Goal: Information Seeking & Learning: Learn about a topic

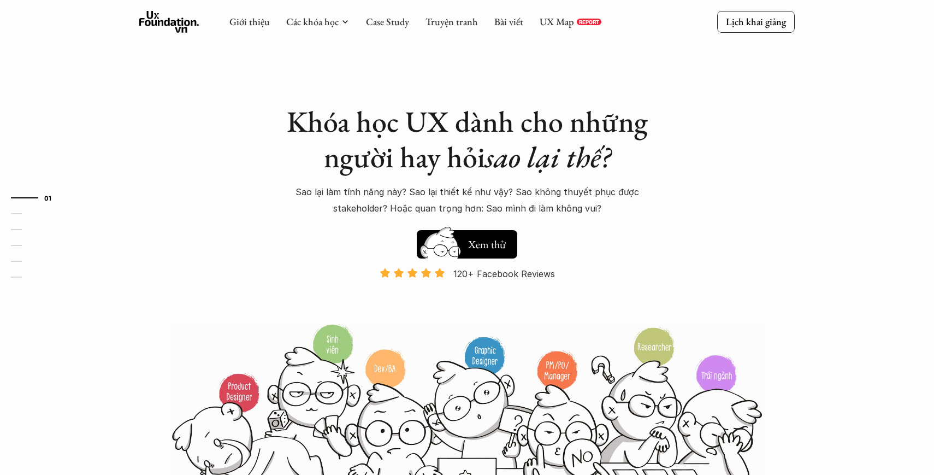
click at [430, 116] on h1 "Khóa học UX dành cho những người hay hỏi sao lại thế?" at bounding box center [467, 139] width 382 height 71
click at [392, 19] on link "Case Study" at bounding box center [387, 21] width 43 height 13
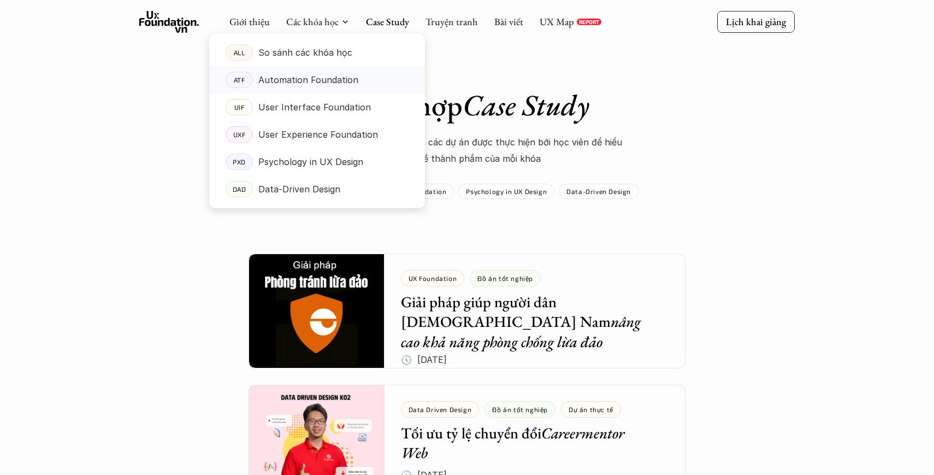
click at [327, 85] on p "Automation Foundation" at bounding box center [308, 80] width 100 height 16
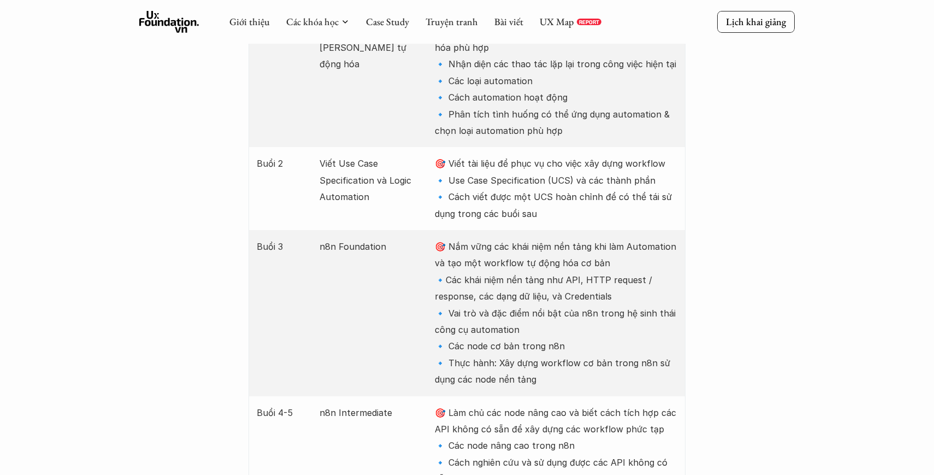
scroll to position [1415, 0]
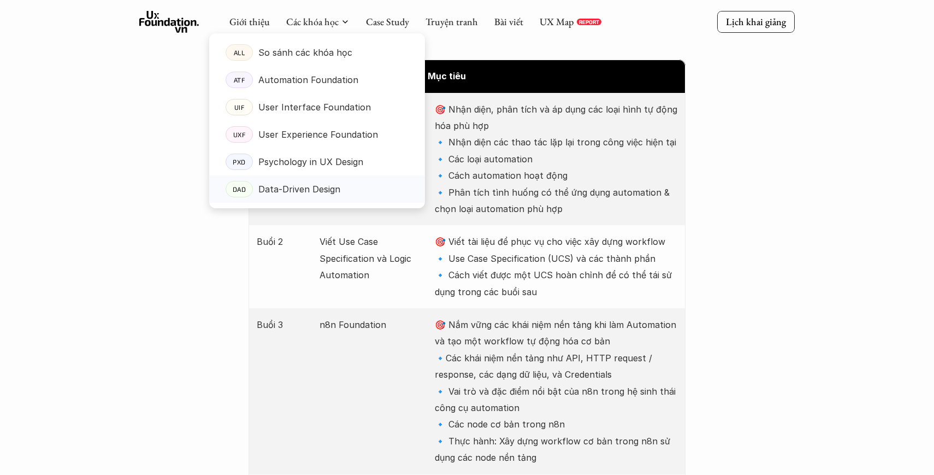
click at [281, 188] on p "Data-Driven Design" at bounding box center [299, 189] width 82 height 16
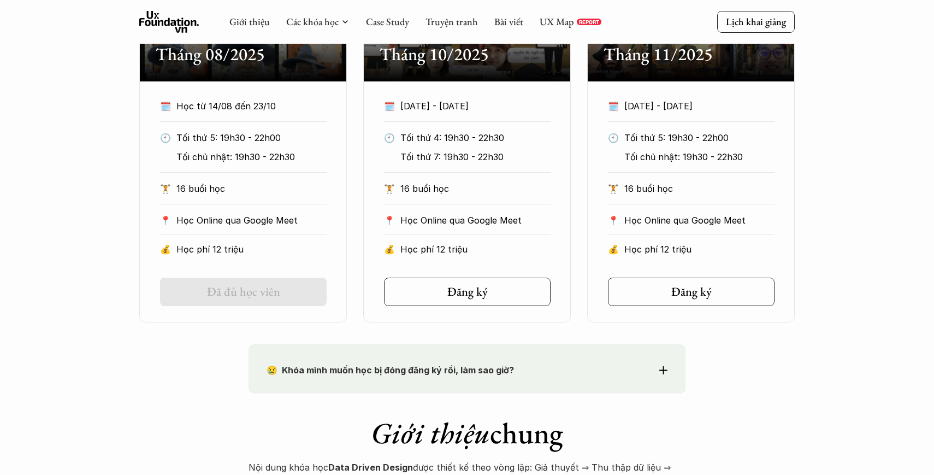
scroll to position [629, 0]
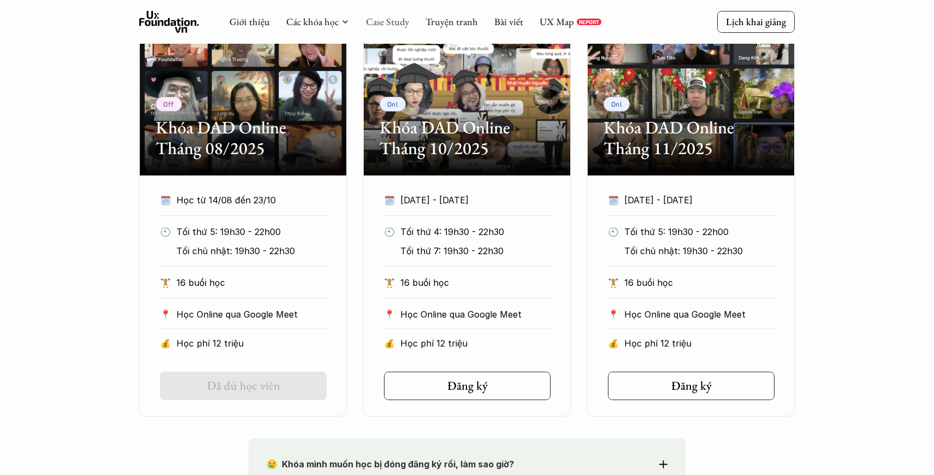
click at [398, 26] on link "Case Study" at bounding box center [387, 21] width 43 height 13
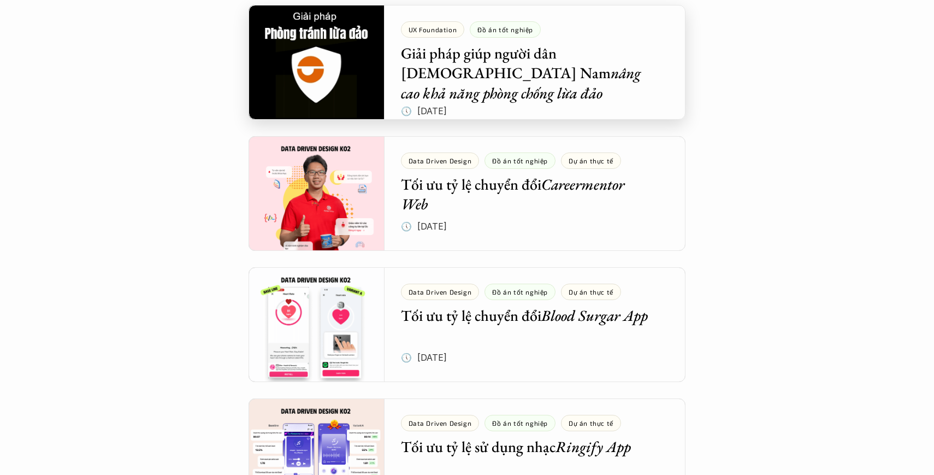
scroll to position [250, 0]
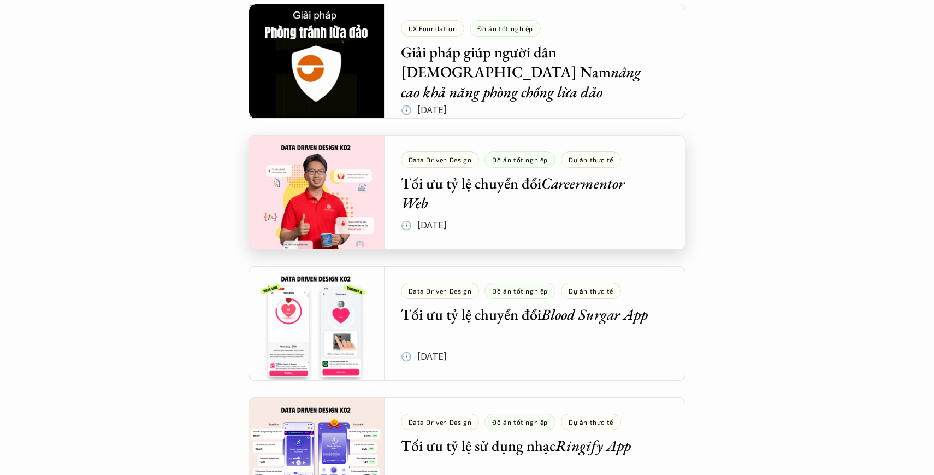
click at [432, 224] on div at bounding box center [467, 192] width 437 height 115
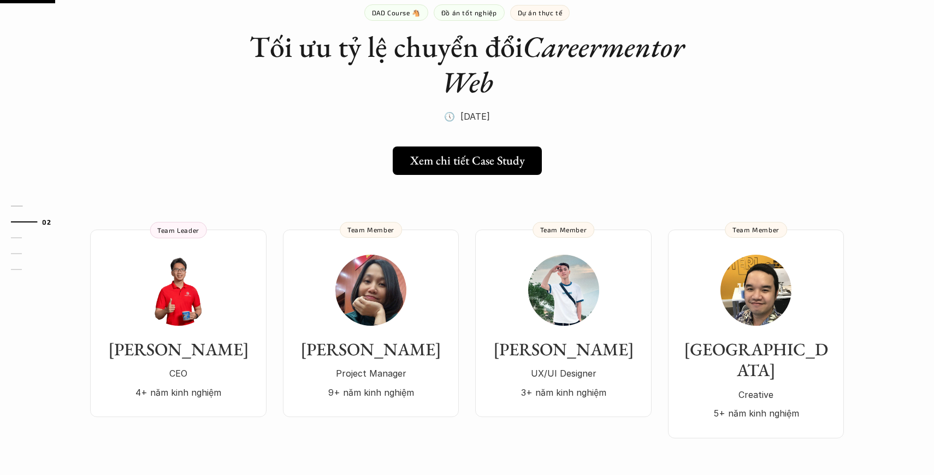
scroll to position [90, 0]
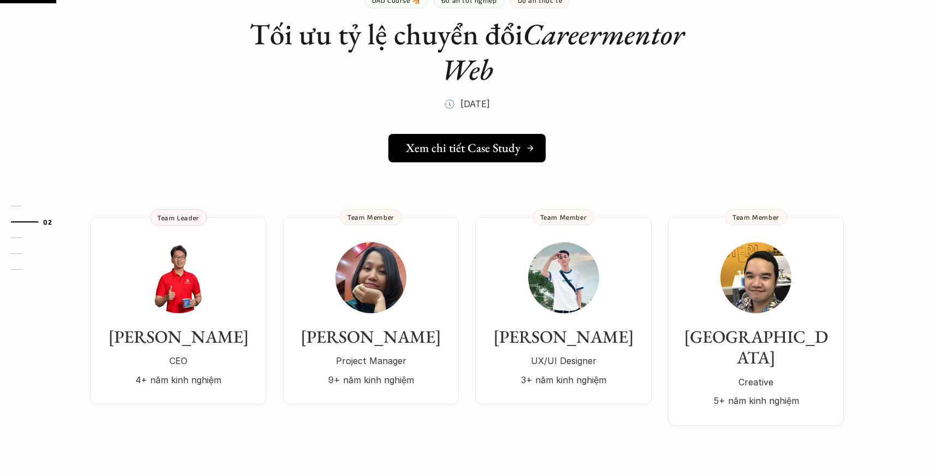
click at [455, 159] on link "Xem chi tiết Case Study" at bounding box center [466, 148] width 157 height 28
